Goal: Task Accomplishment & Management: Manage account settings

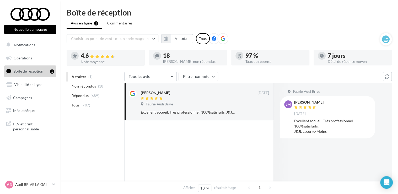
click at [41, 73] on span "Boîte de réception" at bounding box center [28, 71] width 30 height 4
click at [39, 182] on p "Audi BRIVE LA GAILLARDE" at bounding box center [32, 184] width 35 height 5
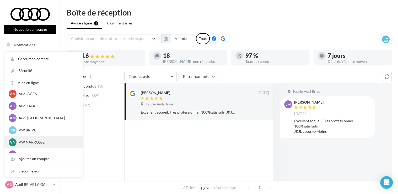
scroll to position [36, 0]
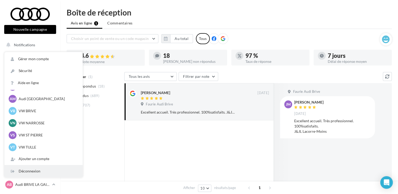
click at [31, 172] on div "Déconnexion" at bounding box center [43, 171] width 78 height 12
